Goal: Navigation & Orientation: Understand site structure

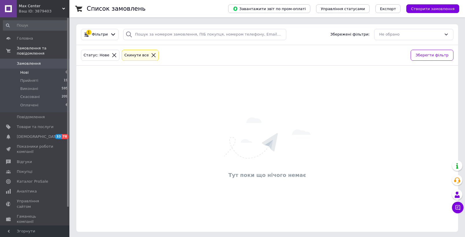
click at [151, 57] on icon at bounding box center [153, 55] width 5 height 5
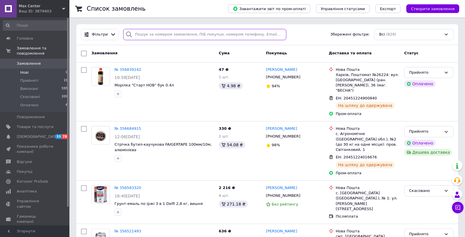
click at [164, 33] on input "search" at bounding box center [204, 34] width 163 height 11
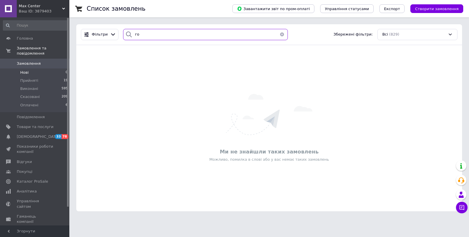
type input "г"
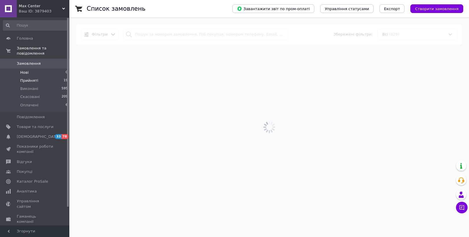
click at [64, 78] on span "19" at bounding box center [66, 80] width 4 height 5
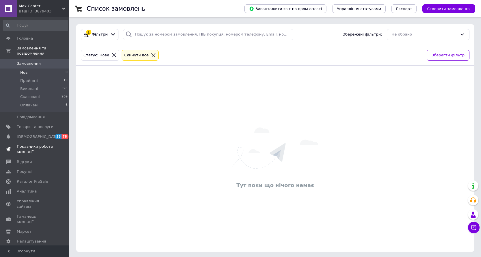
click at [27, 145] on span "Показники роботи компанії" at bounding box center [35, 149] width 37 height 10
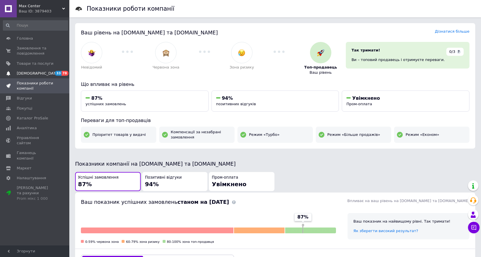
click at [40, 73] on span "[DEMOGRAPHIC_DATA]" at bounding box center [35, 73] width 37 height 5
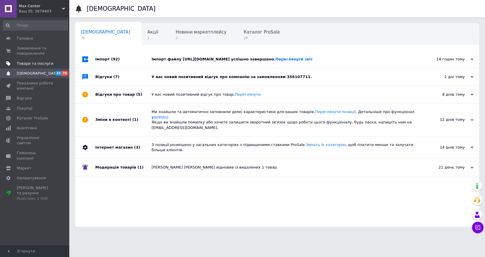
click at [46, 62] on span "Товари та послуги" at bounding box center [35, 63] width 37 height 5
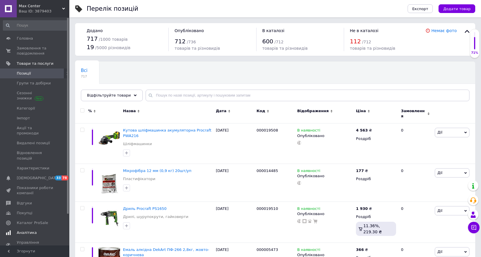
click at [35, 230] on span "Аналітика" at bounding box center [35, 232] width 37 height 5
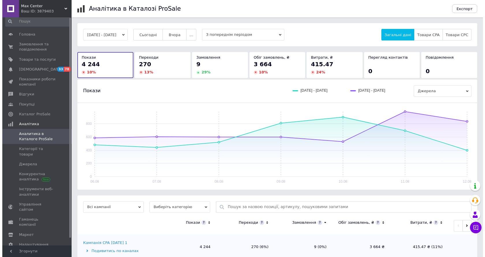
scroll to position [8, 0]
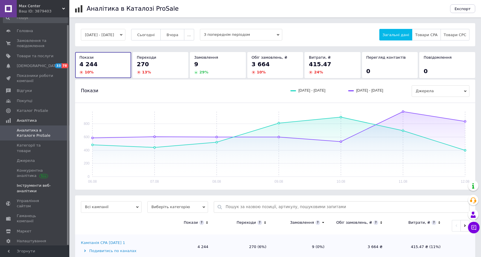
drag, startPoint x: 67, startPoint y: 142, endPoint x: 66, endPoint y: 187, distance: 44.5
click at [67, 186] on div "Головна Замовлення та повідомлення 0 0 Товари та послуги Сповіщення 33 78 Показ…" at bounding box center [34, 131] width 69 height 228
click at [40, 213] on span "Гаманець компанії" at bounding box center [35, 218] width 37 height 10
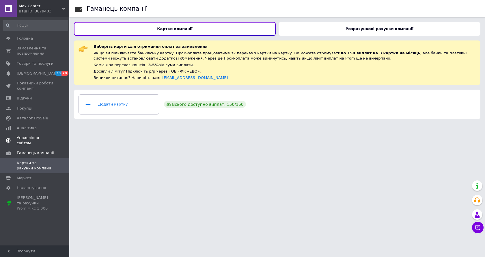
click at [44, 137] on span "Управління сайтом" at bounding box center [35, 140] width 37 height 10
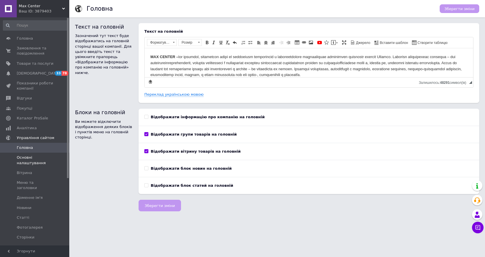
click at [35, 157] on span "Основні налаштування" at bounding box center [35, 160] width 37 height 10
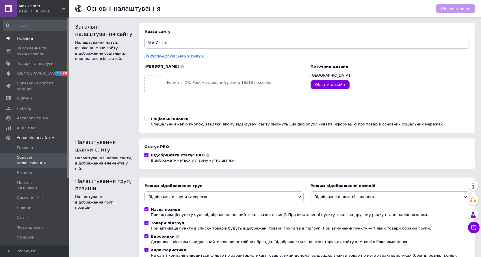
click at [22, 36] on span "Головна" at bounding box center [25, 38] width 16 height 5
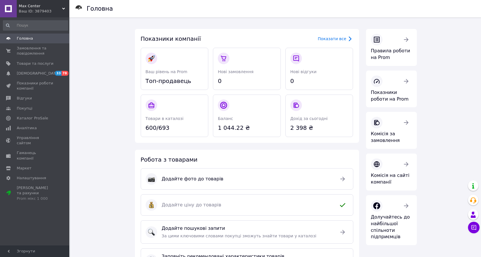
click at [254, 148] on div "Показники компанії Показати все Ваш рівень на Prom Топ-продавець Нові замовленн…" at bounding box center [246, 190] width 231 height 331
click at [50, 70] on link "Сповіщення 33 78" at bounding box center [35, 73] width 71 height 10
